Goal: Information Seeking & Learning: Learn about a topic

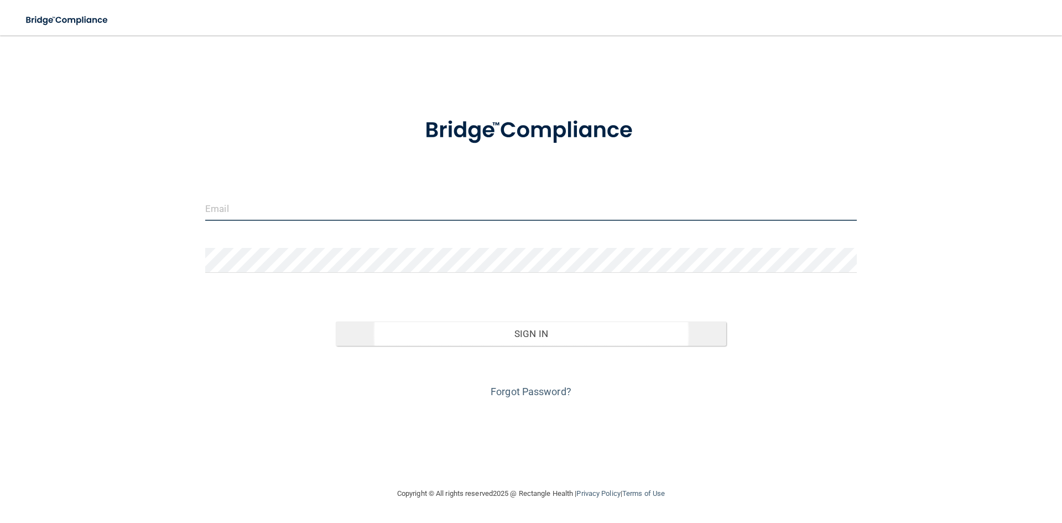
type input "[EMAIL_ADDRESS][DOMAIN_NAME]"
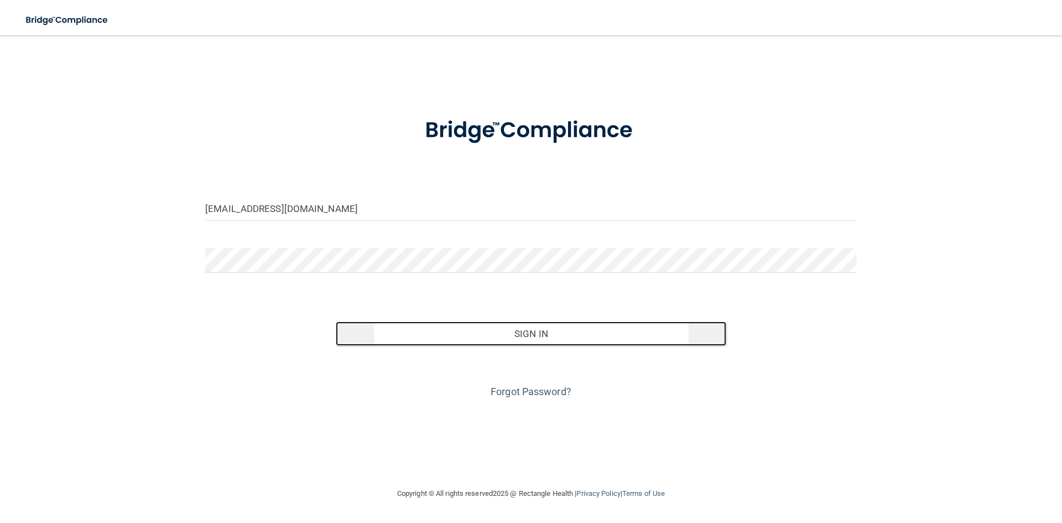
click at [431, 330] on button "Sign In" at bounding box center [531, 333] width 391 height 24
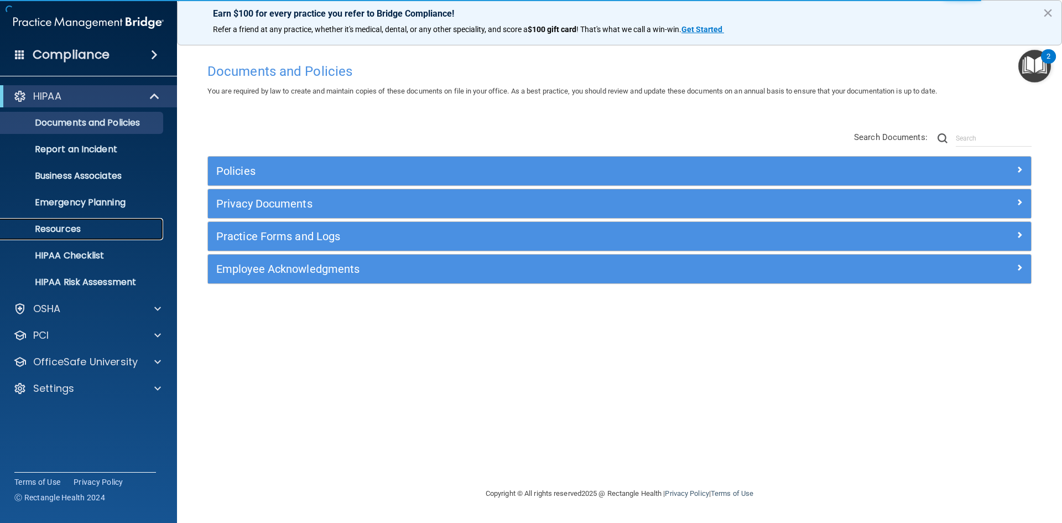
click at [77, 226] on p "Resources" at bounding box center [82, 229] width 151 height 11
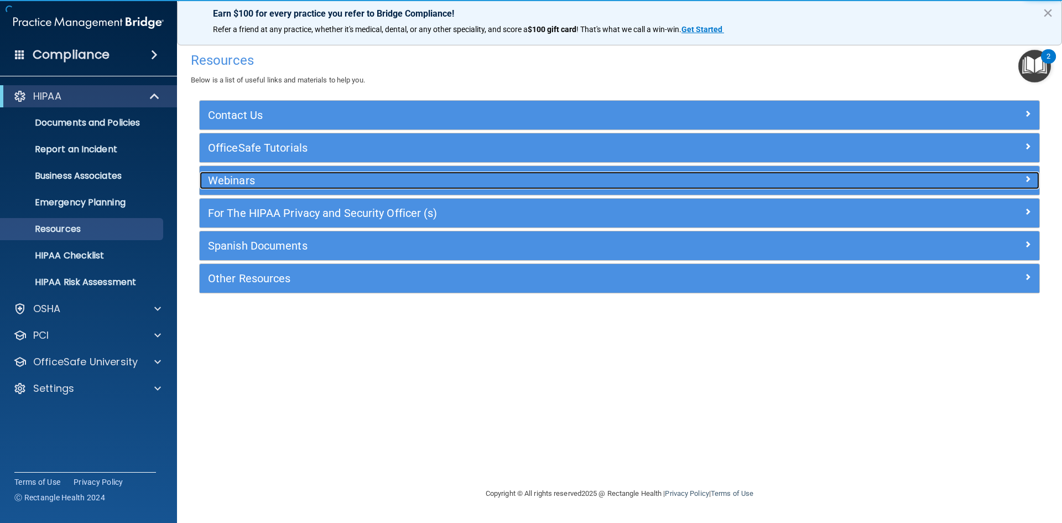
click at [242, 174] on h5 "Webinars" at bounding box center [515, 180] width 614 height 12
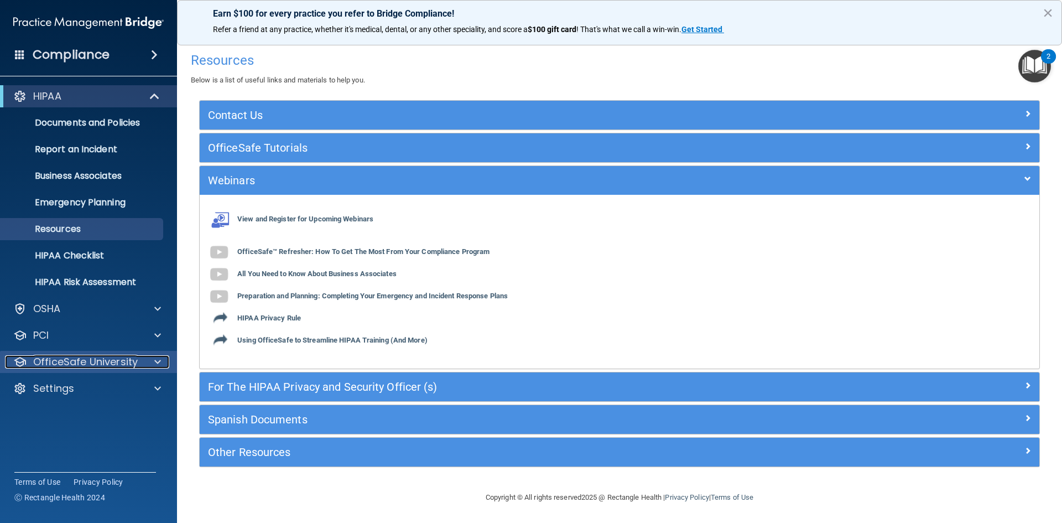
click at [158, 368] on span at bounding box center [157, 361] width 7 height 13
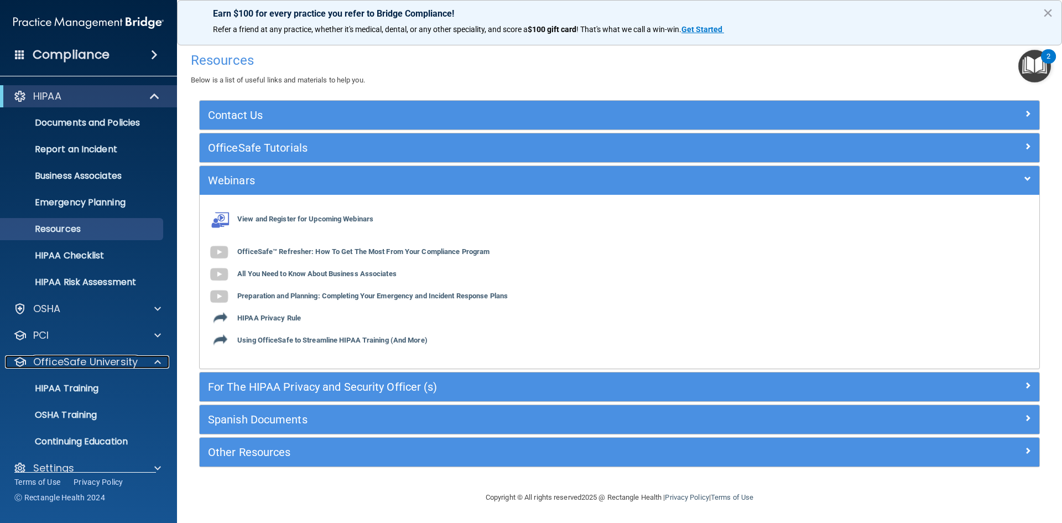
scroll to position [16, 0]
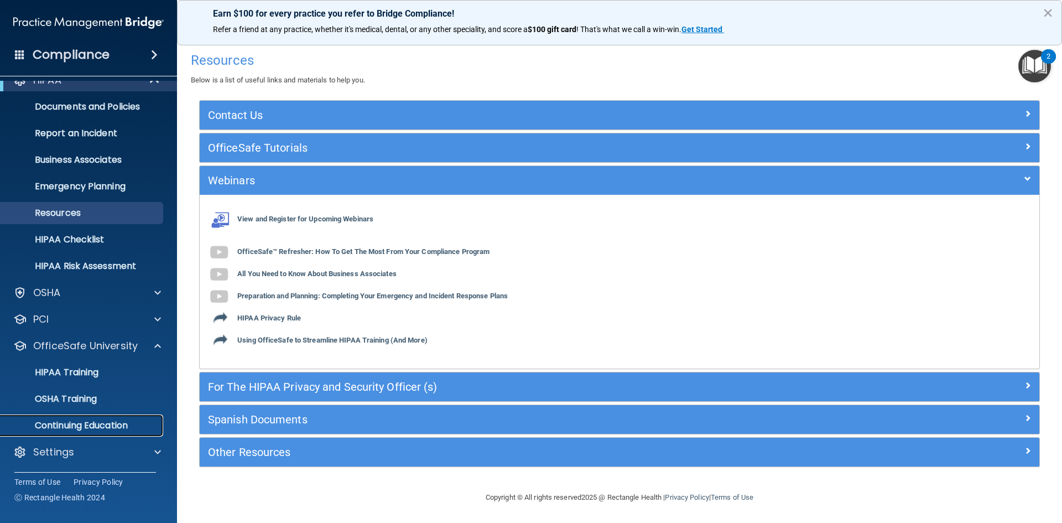
click at [111, 420] on p "Continuing Education" at bounding box center [82, 425] width 151 height 11
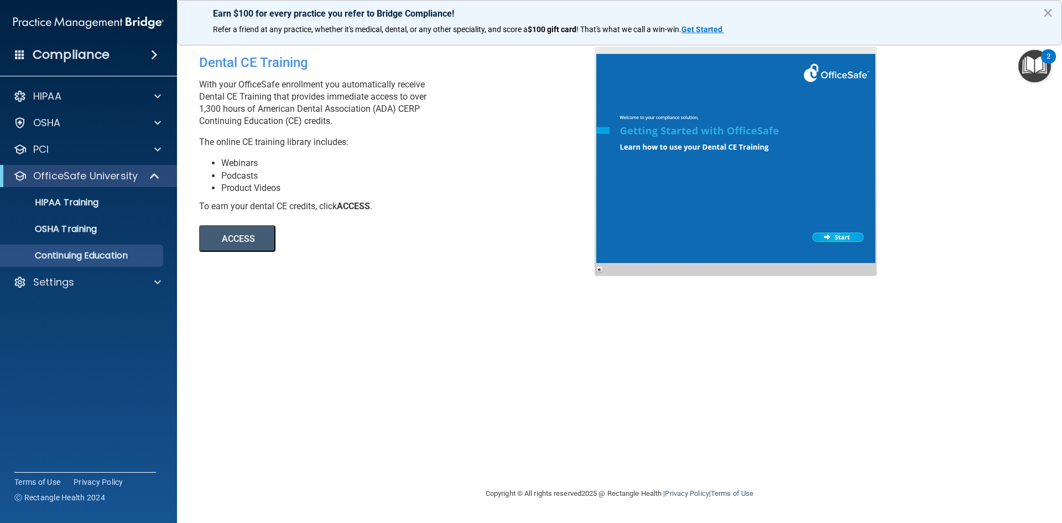
click at [253, 245] on button "ACCESS" at bounding box center [237, 238] width 76 height 27
